Goal: Task Accomplishment & Management: Complete application form

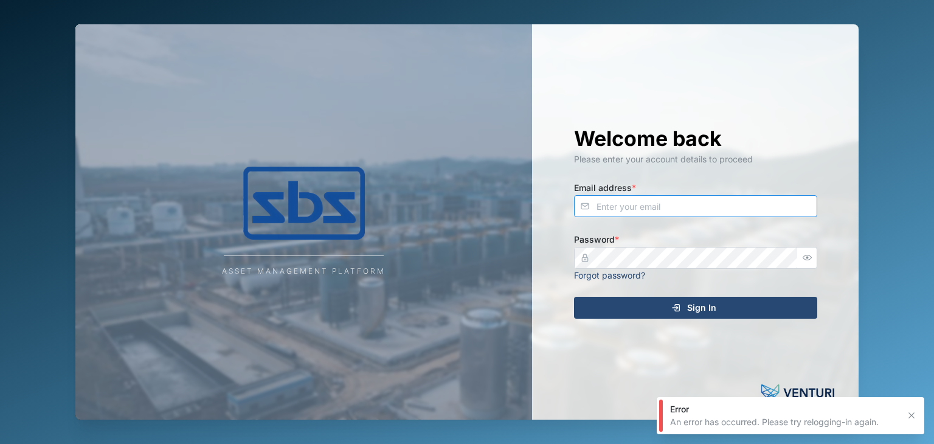
type input "[EMAIL_ADDRESS][DOMAIN_NAME]"
click at [695, 308] on span "Sign In" at bounding box center [701, 307] width 29 height 21
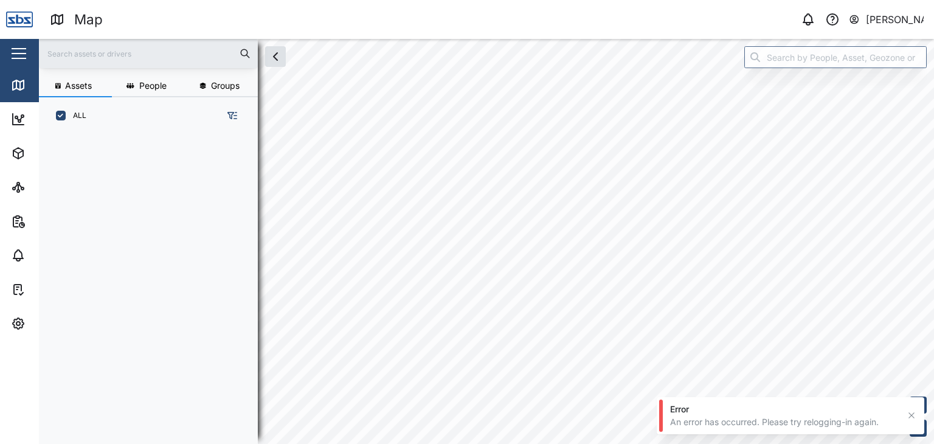
scroll to position [294, 190]
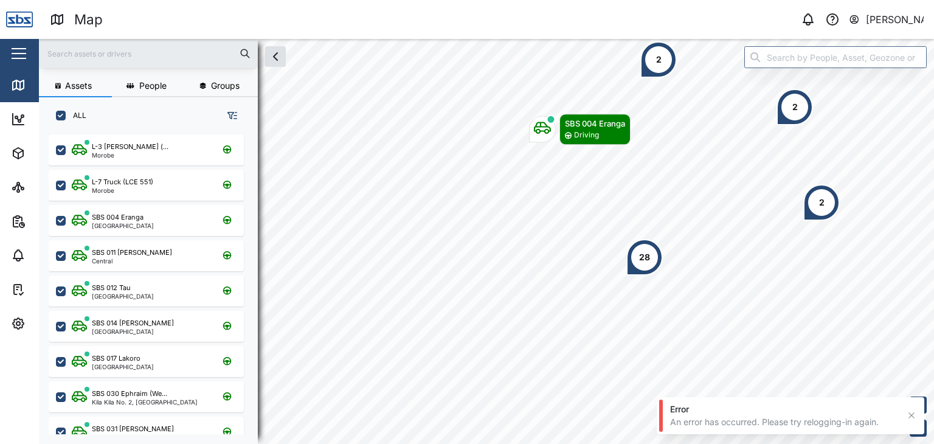
click at [72, 51] on input "text" at bounding box center [148, 53] width 204 height 18
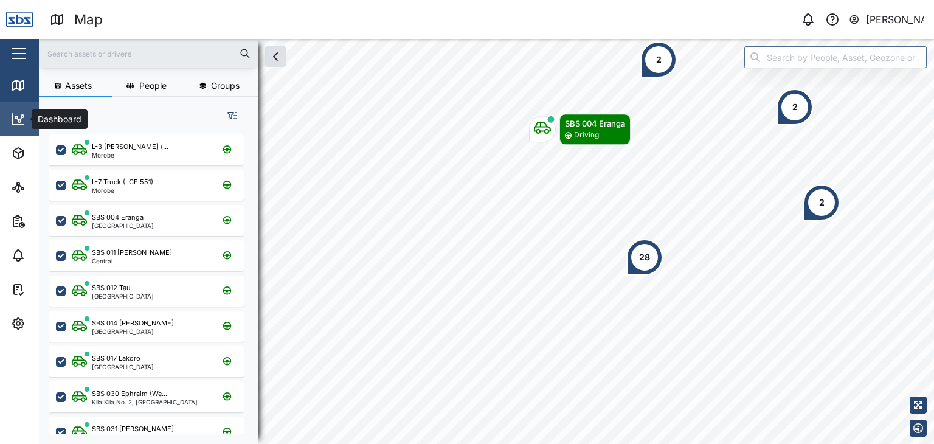
click at [17, 125] on icon at bounding box center [18, 119] width 11 height 11
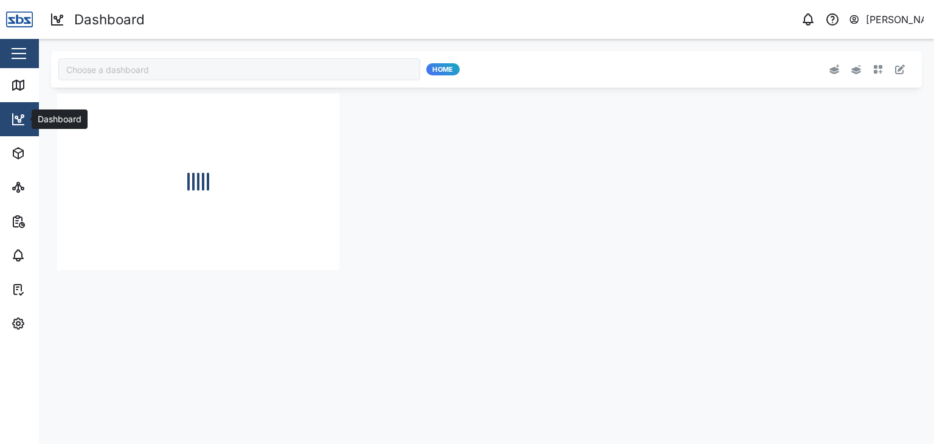
type input "Odometer Update"
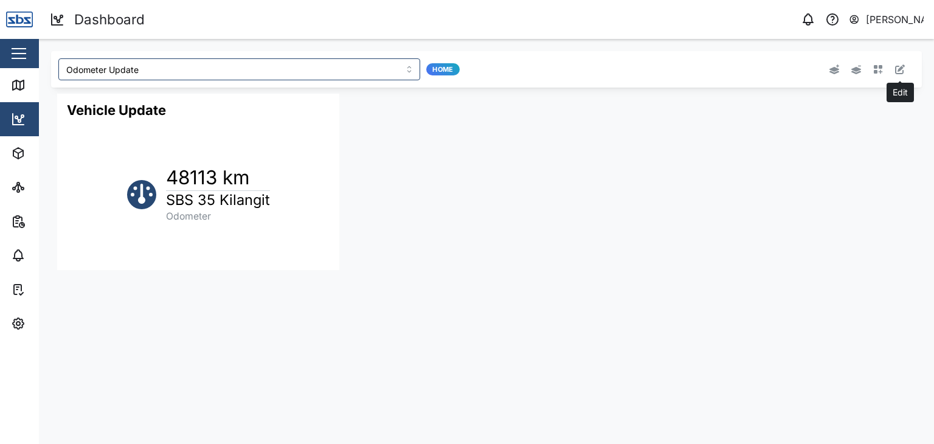
click at [902, 71] on icon "button" at bounding box center [900, 69] width 10 height 10
click at [312, 109] on button "button" at bounding box center [313, 102] width 17 height 17
type input "48476"
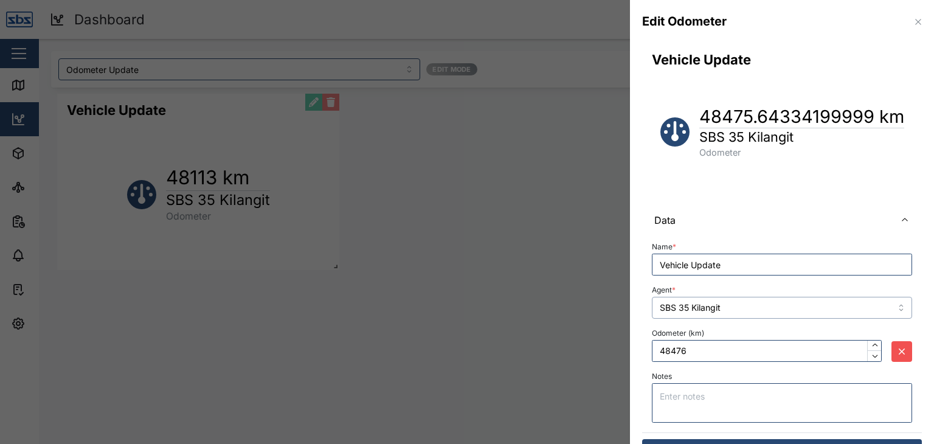
click at [853, 305] on input "SBS 35 Kilangit" at bounding box center [782, 308] width 260 height 22
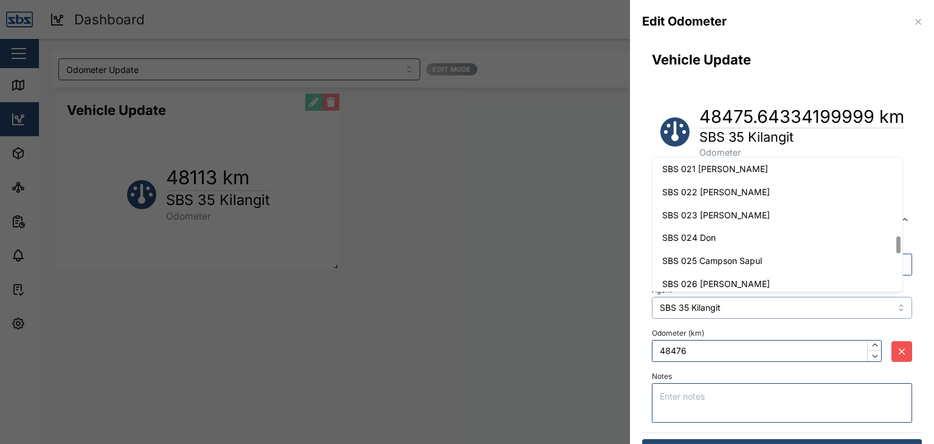
scroll to position [659, 0]
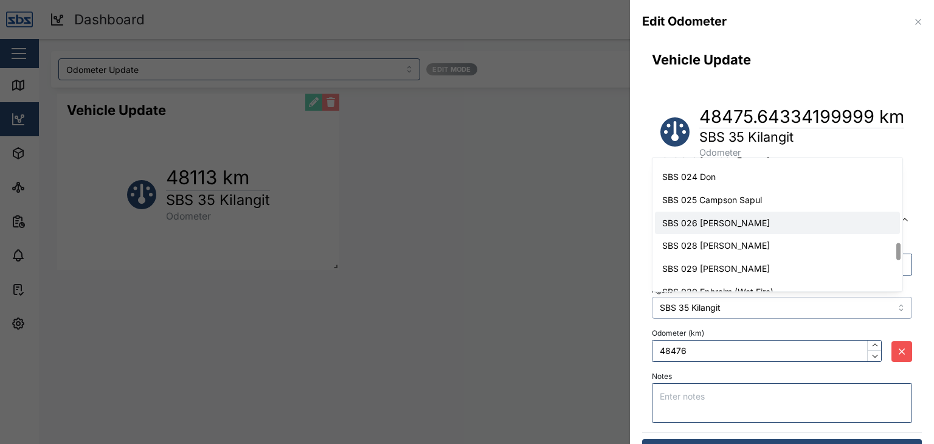
type input "SBS 026 [PERSON_NAME]"
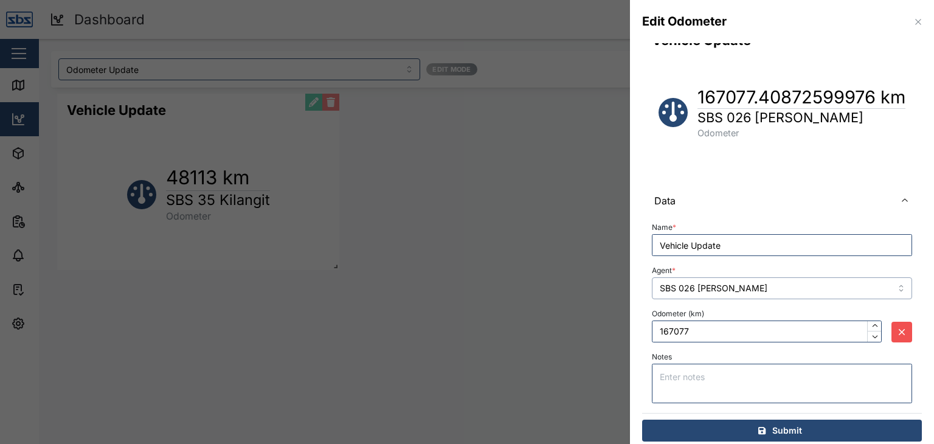
scroll to position [29, 0]
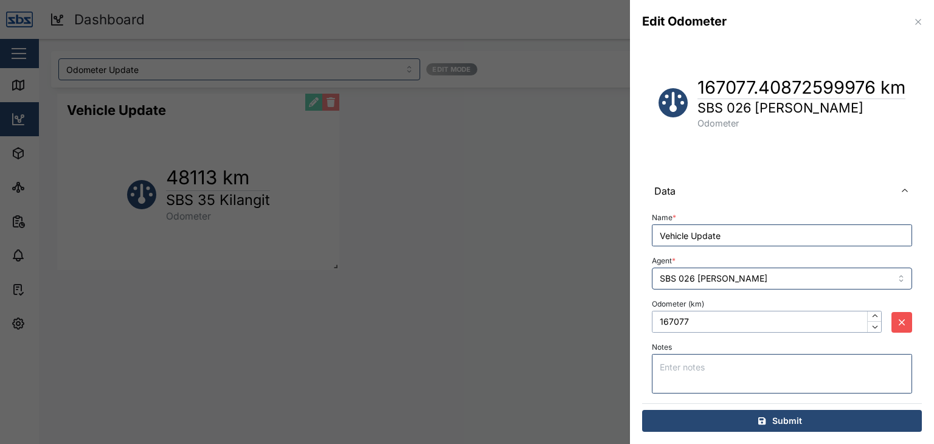
drag, startPoint x: 705, startPoint y: 321, endPoint x: 646, endPoint y: 316, distance: 59.2
click at [646, 316] on div "Name * Vehicle Update Agent * SBS 026 [PERSON_NAME] Odometer (km) 167077 Notes" at bounding box center [782, 304] width 280 height 197
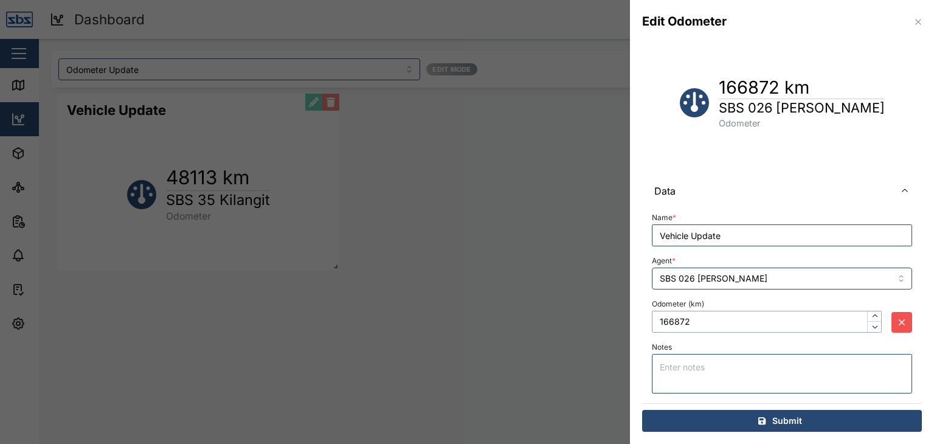
type input "166872"
click at [795, 421] on span "Submit" at bounding box center [787, 420] width 30 height 21
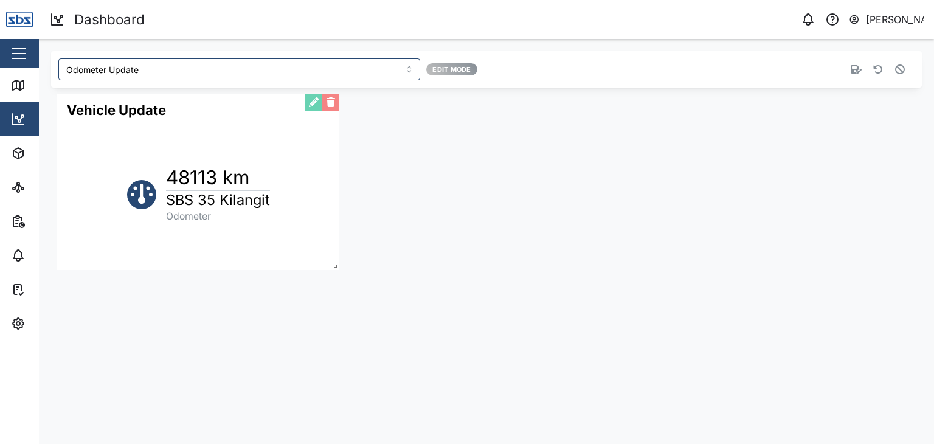
scroll to position [0, 0]
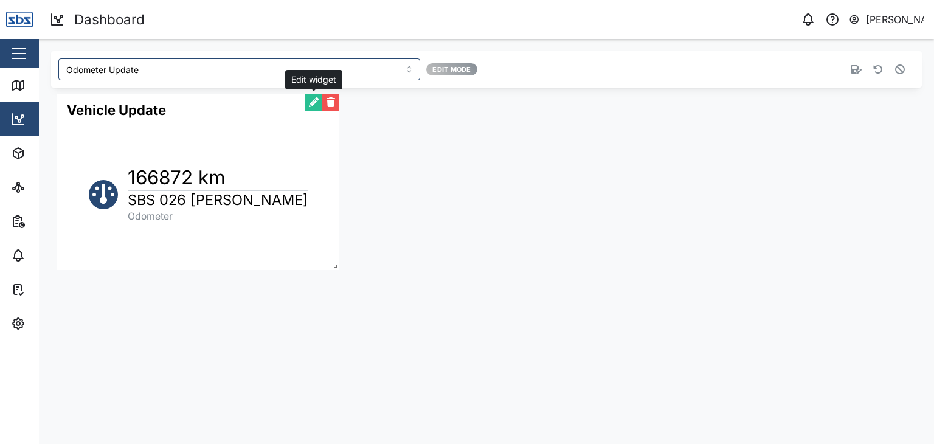
click at [310, 108] on button "button" at bounding box center [313, 102] width 17 height 17
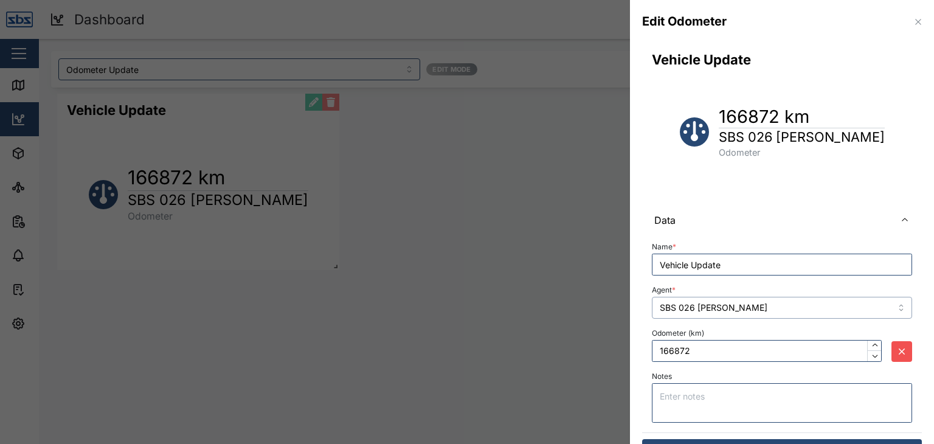
click at [892, 308] on input "SBS 026 [PERSON_NAME]" at bounding box center [782, 308] width 260 height 22
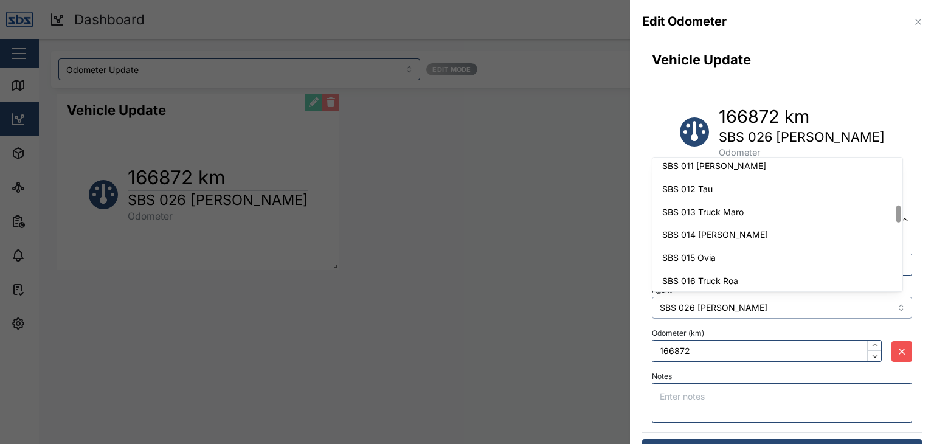
scroll to position [362, 0]
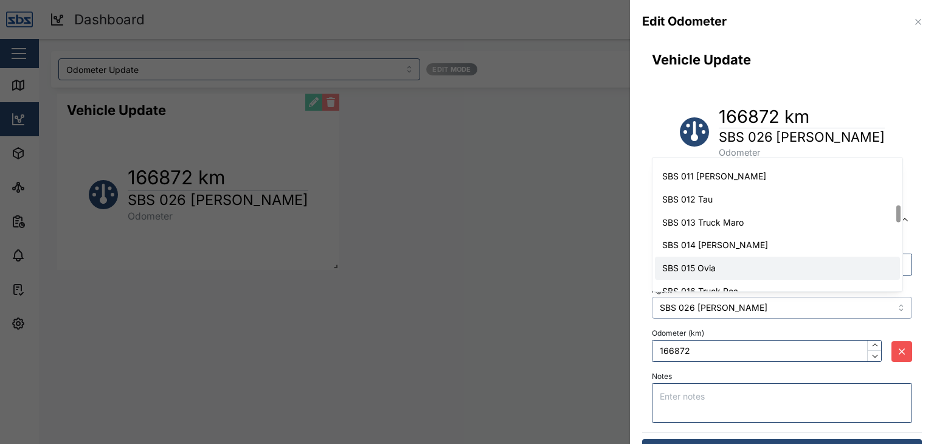
type input "SBS 015 Ovia"
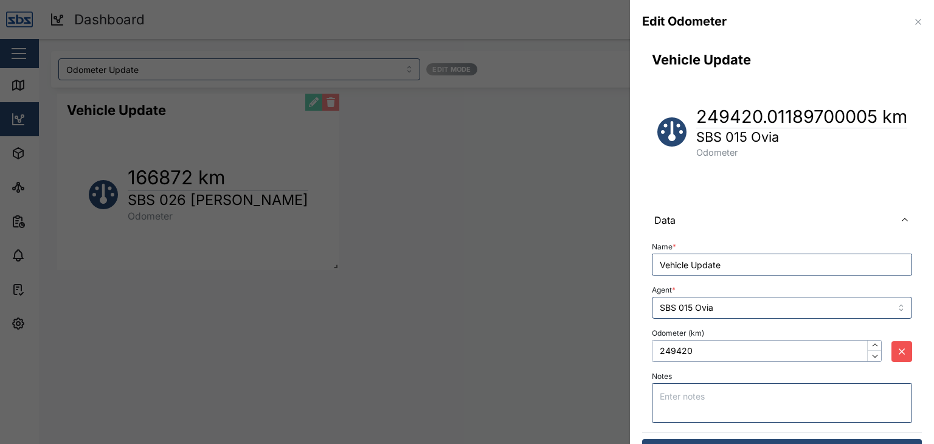
click at [709, 356] on input "249420" at bounding box center [767, 351] width 230 height 22
drag, startPoint x: 709, startPoint y: 356, endPoint x: 641, endPoint y: 351, distance: 68.3
click at [641, 351] on div "Vehicle Update 249420.01189700005 km SBS 015 Ovia Odometer Data Name * Vehicle …" at bounding box center [782, 258] width 304 height 430
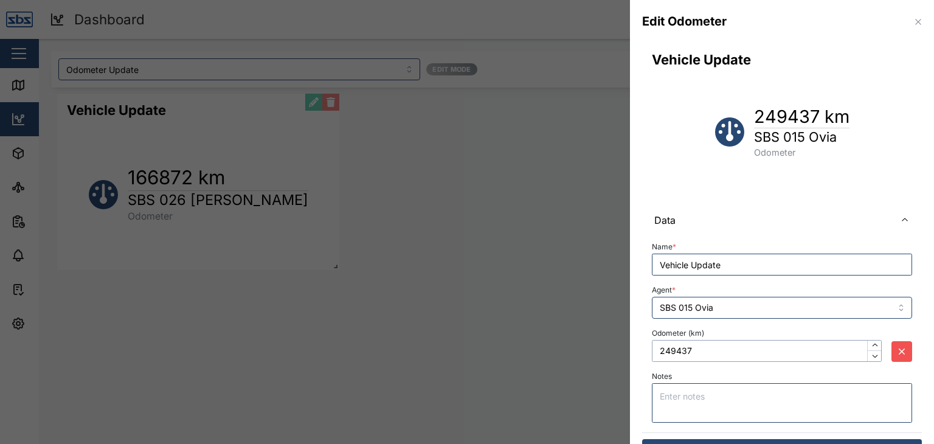
scroll to position [29, 0]
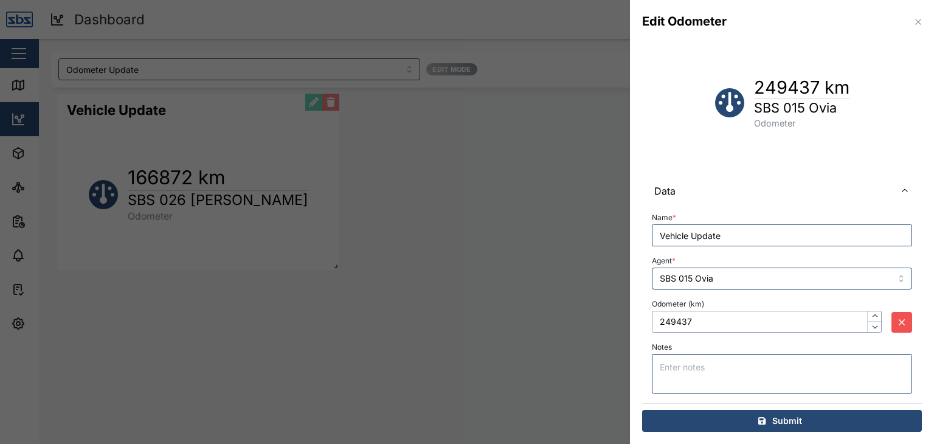
type input "249437"
click at [777, 421] on span "Submit" at bounding box center [787, 420] width 30 height 21
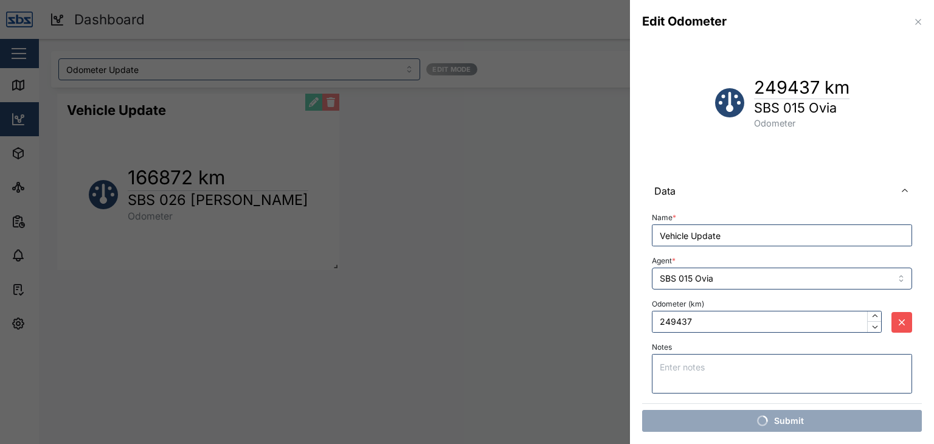
scroll to position [0, 0]
